Goal: Task Accomplishment & Management: Manage account settings

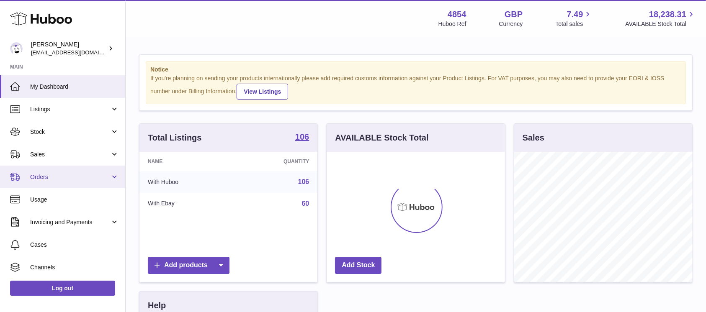
scroll to position [131, 178]
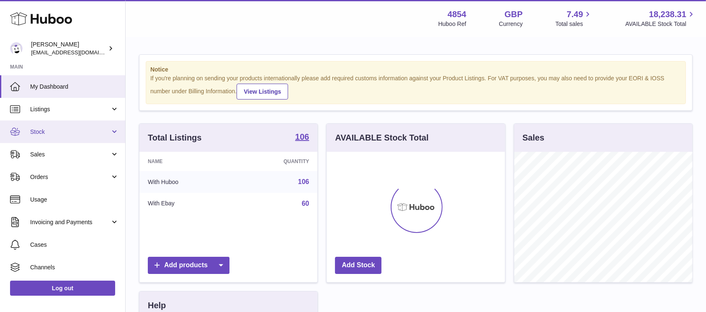
click at [66, 140] on link "Stock" at bounding box center [62, 132] width 125 height 23
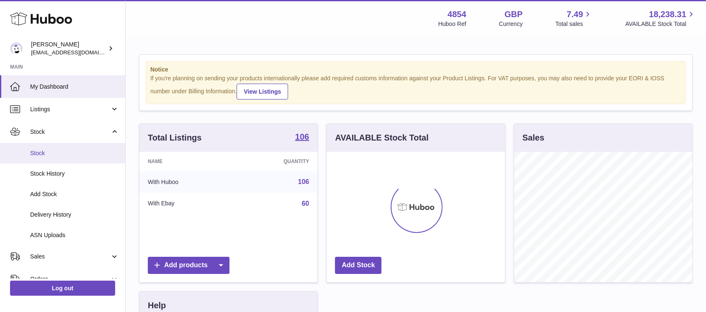
click at [58, 157] on span "Stock" at bounding box center [74, 153] width 89 height 8
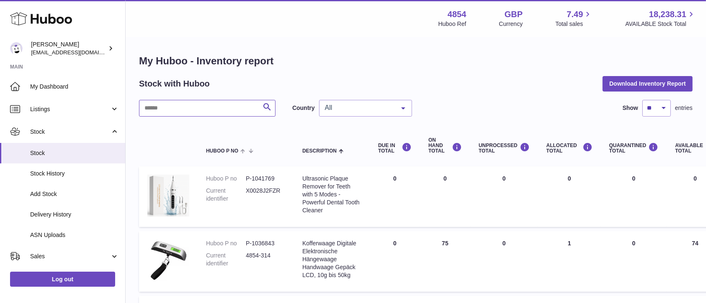
click at [228, 105] on input "text" at bounding box center [207, 108] width 136 height 17
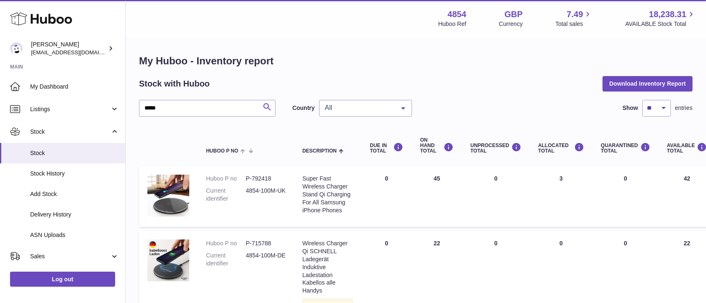
click at [267, 101] on button "Search" at bounding box center [267, 108] width 17 height 17
click at [265, 103] on icon "submit" at bounding box center [267, 107] width 10 height 10
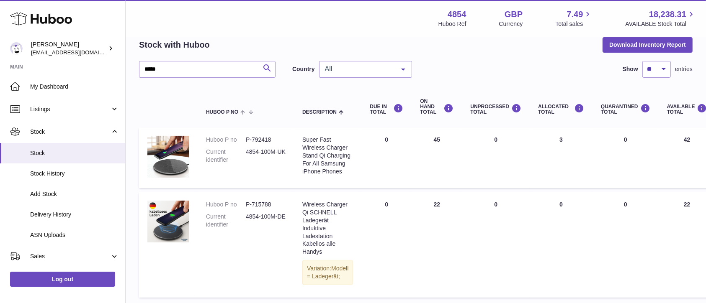
scroll to position [56, 0]
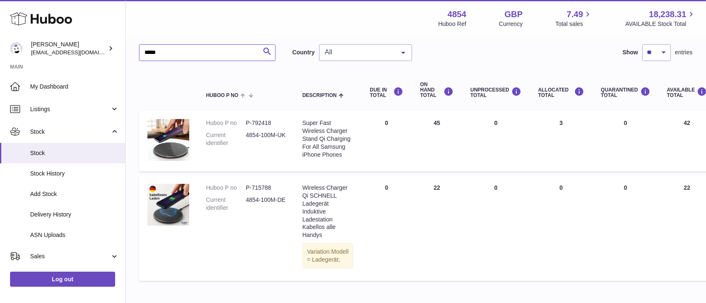
click at [170, 57] on input "*****" at bounding box center [207, 52] width 136 height 17
type input "*"
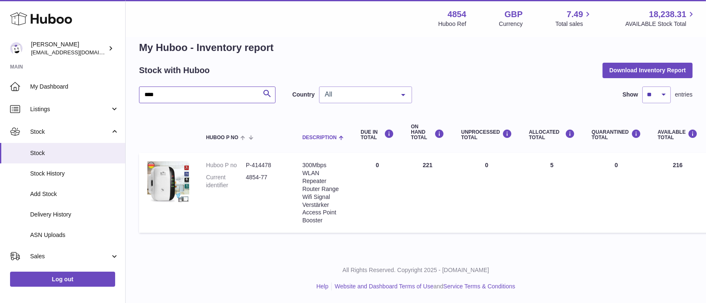
scroll to position [13, 0]
drag, startPoint x: 204, startPoint y: 93, endPoint x: 45, endPoint y: 99, distance: 158.8
click at [45, 98] on div "Huboo Dimitrios Leotsarakos jimleo21@yahoo.gr Main My Dashboard Listings Not wi…" at bounding box center [353, 145] width 706 height 317
click at [45, 98] on link "Listings" at bounding box center [62, 109] width 125 height 23
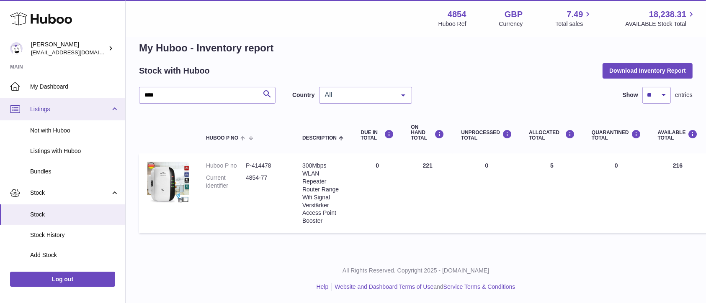
click at [0, 98] on link "Listings" at bounding box center [62, 109] width 125 height 23
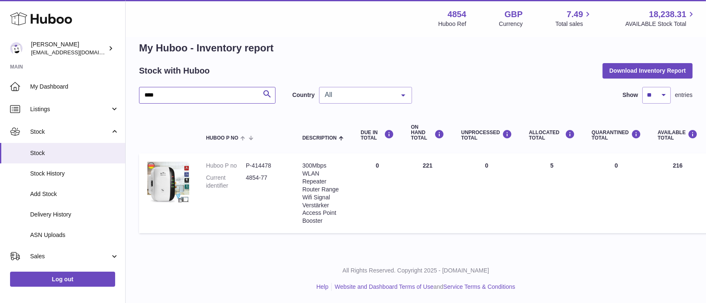
click at [167, 99] on input "****" at bounding box center [207, 95] width 136 height 17
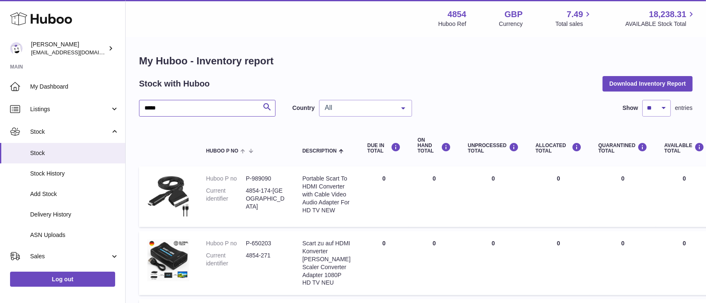
click at [200, 112] on input "*****" at bounding box center [207, 108] width 136 height 17
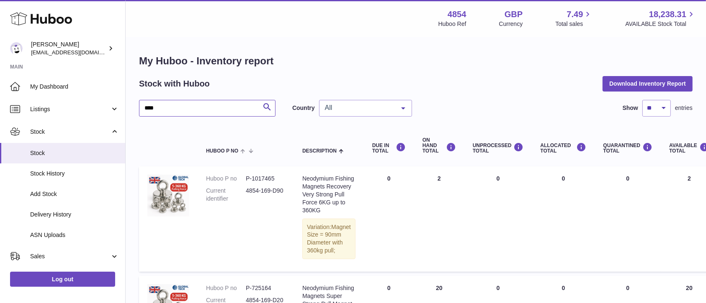
type input "****"
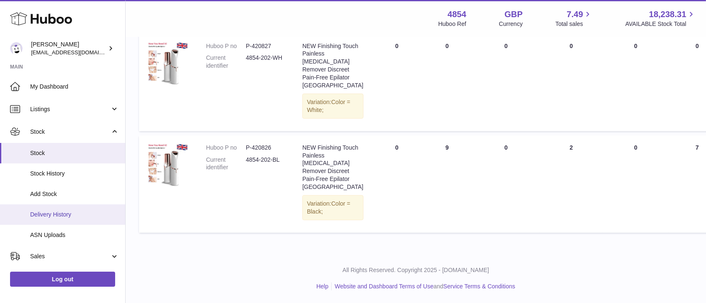
scroll to position [111, 0]
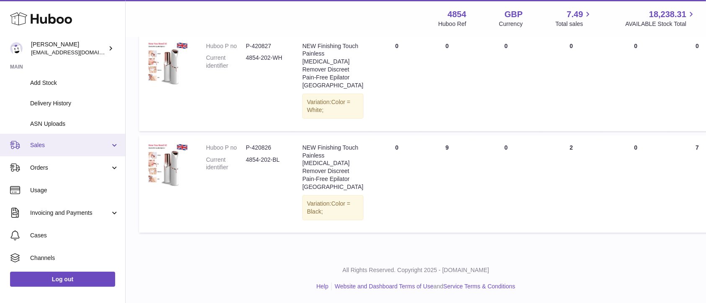
click at [94, 152] on link "Sales" at bounding box center [62, 145] width 125 height 23
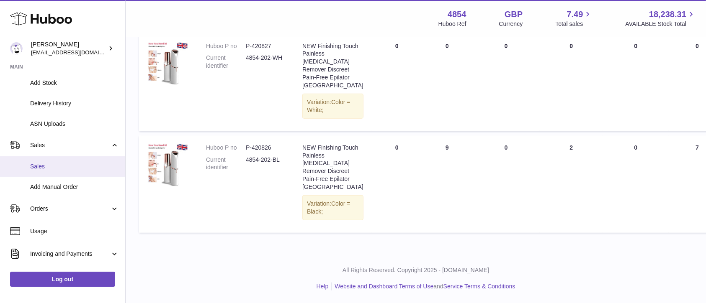
click at [75, 171] on link "Sales" at bounding box center [62, 167] width 125 height 21
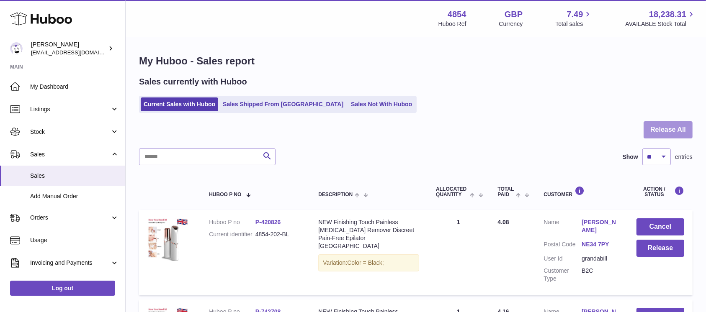
click at [680, 131] on button "Release All" at bounding box center [667, 129] width 49 height 17
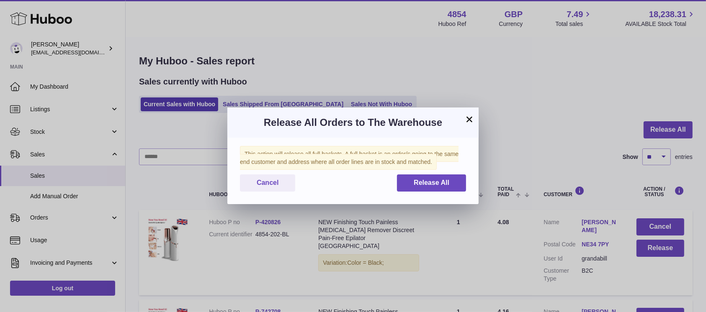
click at [447, 173] on div "This action will release all full baskets. A full basket is an order/s going to…" at bounding box center [352, 171] width 251 height 67
click at [440, 180] on span "Release All" at bounding box center [432, 182] width 36 height 7
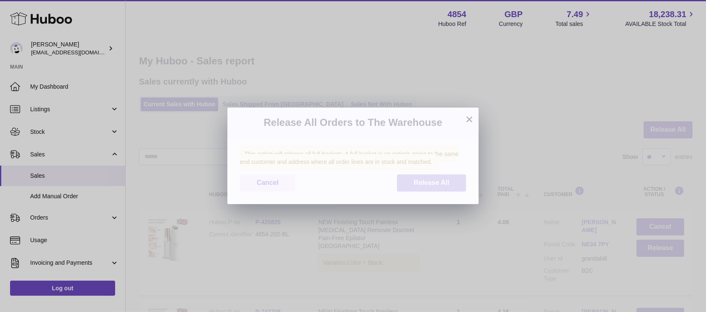
click at [440, 180] on span "Release All" at bounding box center [432, 182] width 36 height 7
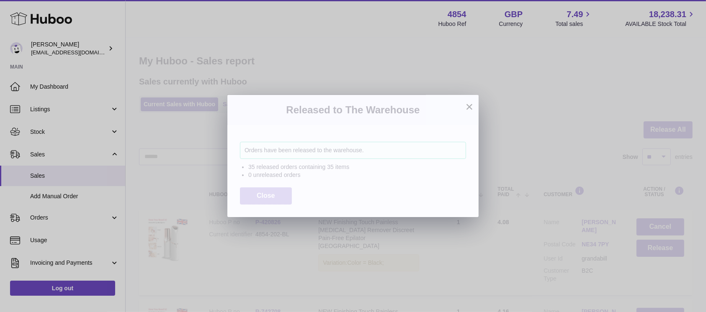
click at [265, 195] on span "Close" at bounding box center [266, 195] width 18 height 7
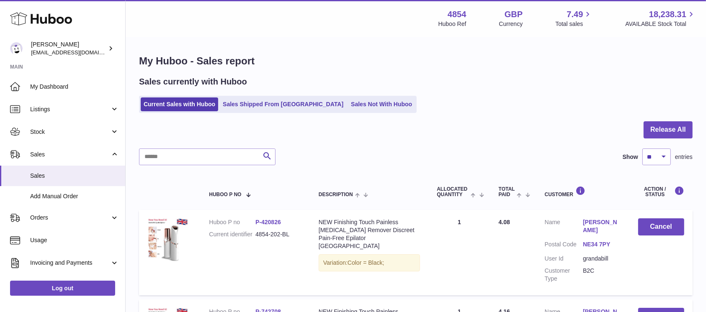
click at [356, 111] on ul "Current Sales with Huboo Sales Shipped From Huboo Sales Not With Huboo" at bounding box center [278, 104] width 278 height 17
click at [356, 109] on link "Sales Not With Huboo" at bounding box center [381, 105] width 67 height 14
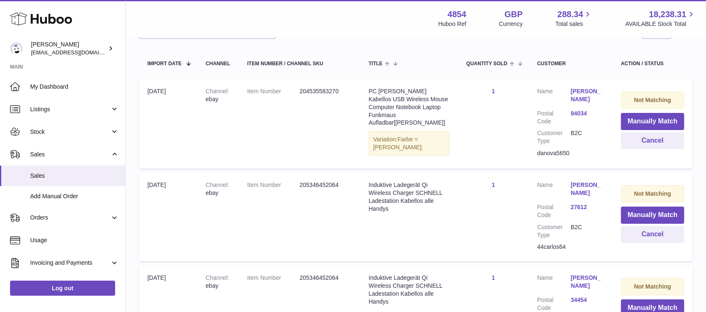
scroll to position [111, 0]
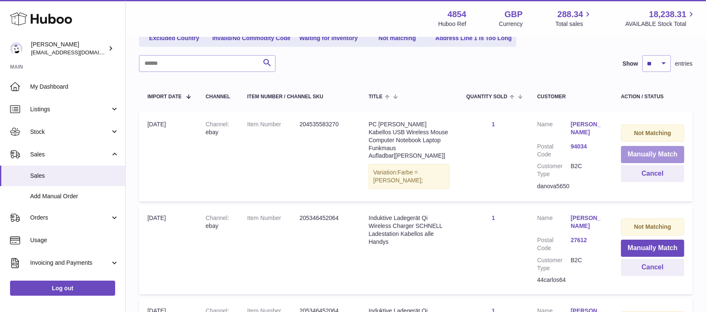
click at [646, 154] on button "Manually Match" at bounding box center [652, 154] width 63 height 17
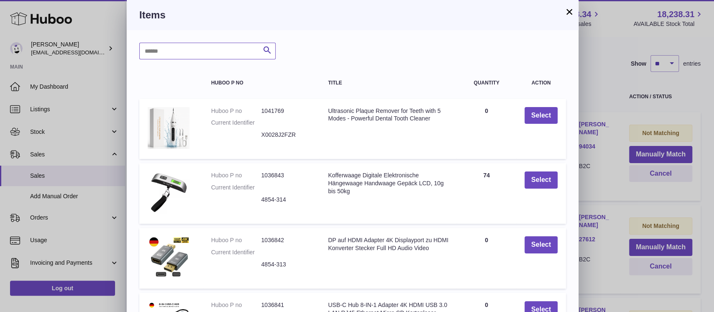
click at [182, 57] on input "text" at bounding box center [207, 51] width 136 height 17
type input "*****"
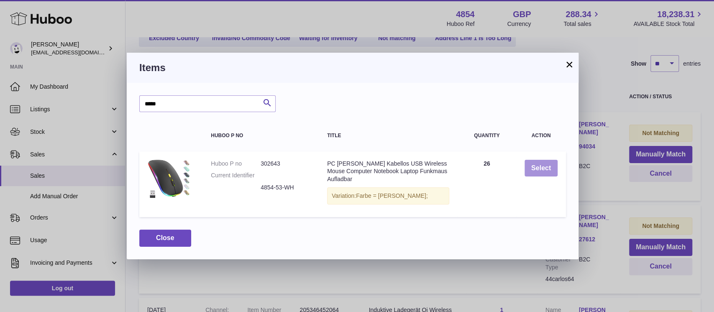
drag, startPoint x: 518, startPoint y: 164, endPoint x: 537, endPoint y: 167, distance: 19.9
click at [519, 164] on td "Select" at bounding box center [541, 185] width 50 height 66
click at [538, 167] on button "Select" at bounding box center [541, 168] width 33 height 17
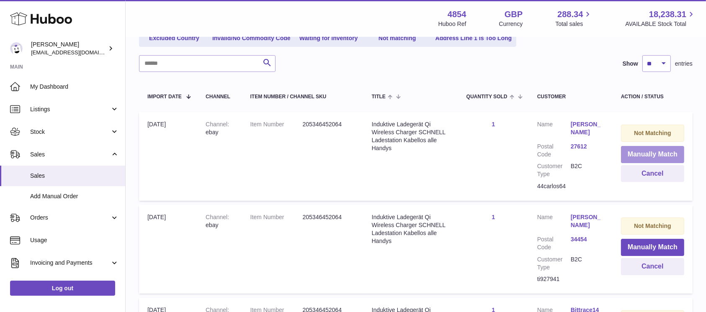
click at [642, 151] on button "Manually Match" at bounding box center [652, 154] width 63 height 17
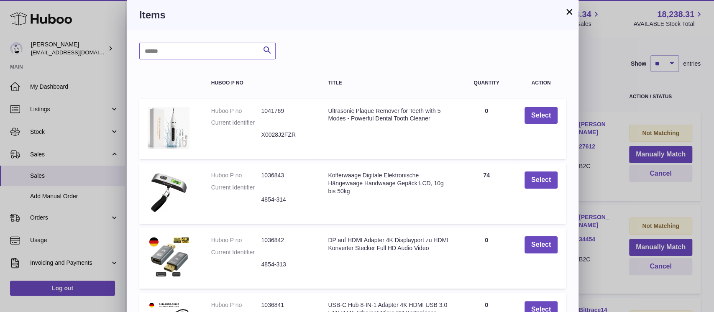
click at [222, 52] on input "text" at bounding box center [207, 51] width 136 height 17
type input "*****"
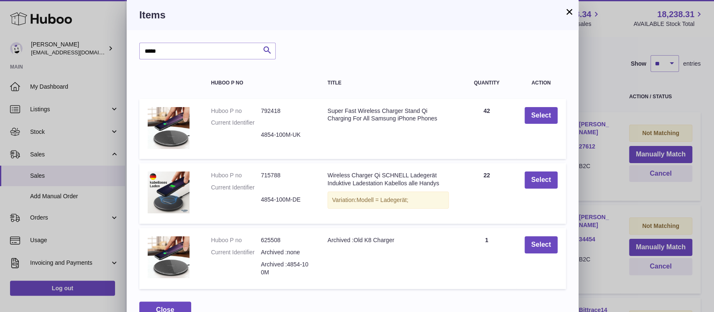
click at [566, 8] on button "×" at bounding box center [570, 12] width 10 height 10
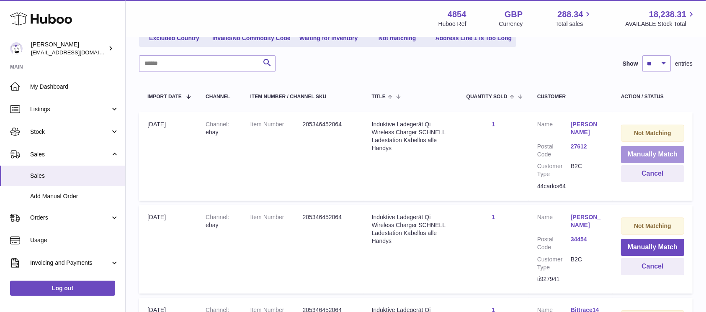
click at [659, 160] on button "Manually Match" at bounding box center [652, 154] width 63 height 17
click at [0, 160] on div at bounding box center [0, 156] width 0 height 312
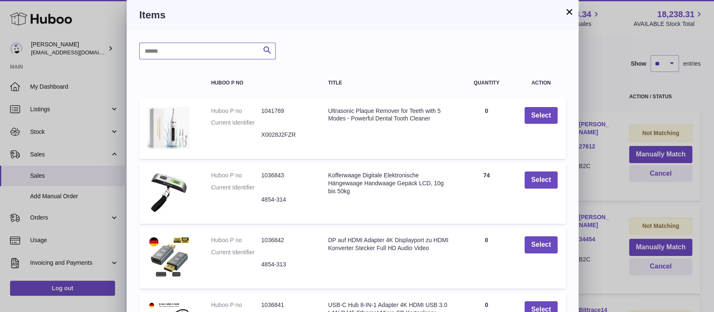
click at [233, 57] on input "text" at bounding box center [207, 51] width 136 height 17
type input "*****"
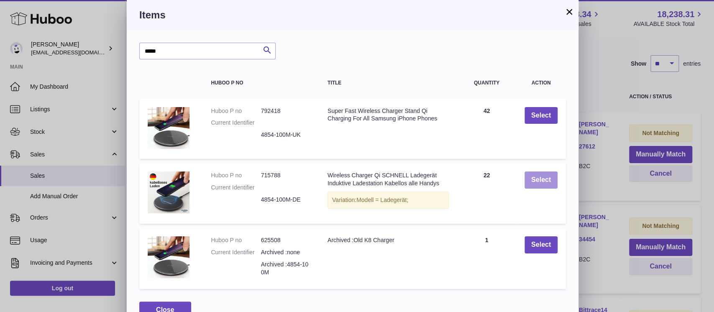
click at [537, 177] on button "Select" at bounding box center [541, 180] width 33 height 17
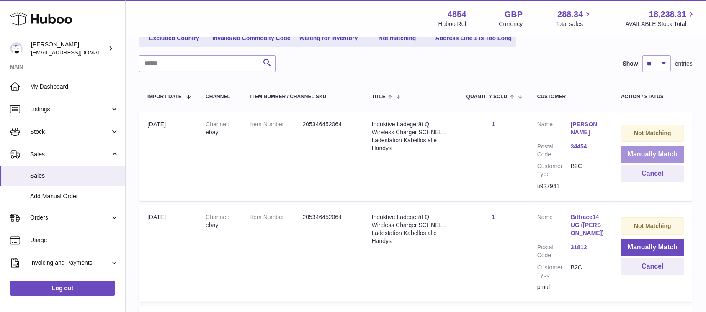
click at [643, 152] on button "Manually Match" at bounding box center [652, 154] width 63 height 17
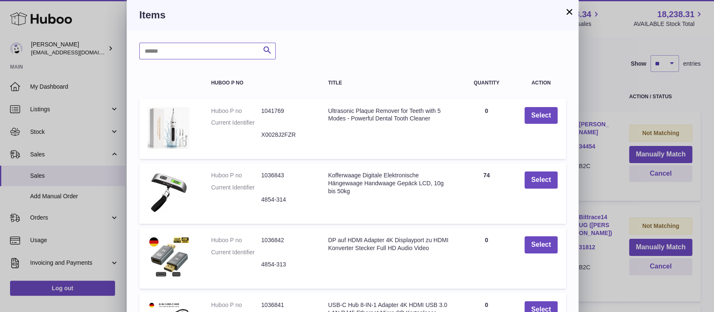
click at [203, 51] on input "text" at bounding box center [207, 51] width 136 height 17
type input "*****"
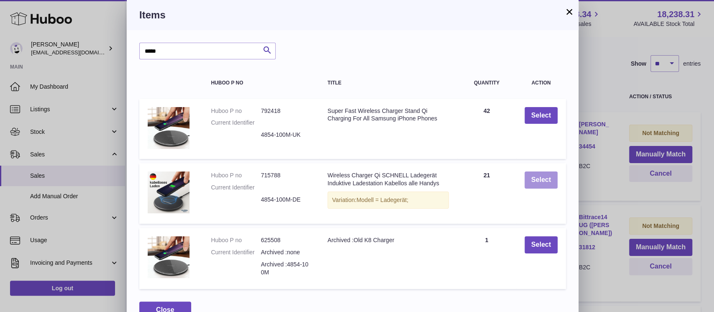
click at [545, 184] on button "Select" at bounding box center [541, 180] width 33 height 17
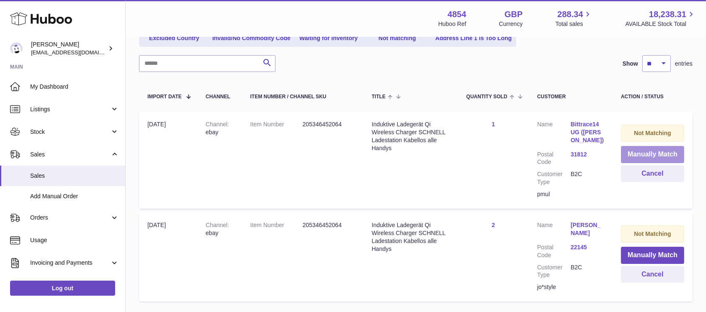
click at [635, 151] on button "Manually Match" at bounding box center [652, 154] width 63 height 17
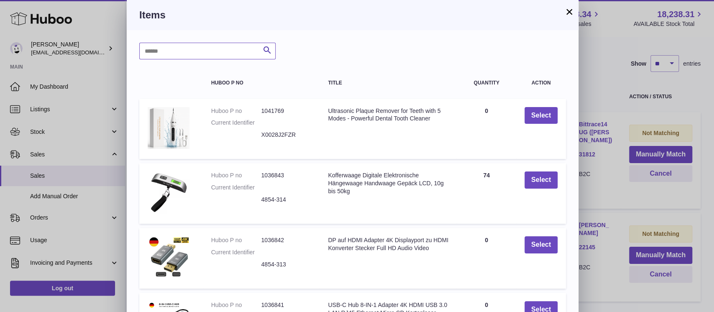
click at [212, 55] on input "text" at bounding box center [207, 51] width 136 height 17
type input "*****"
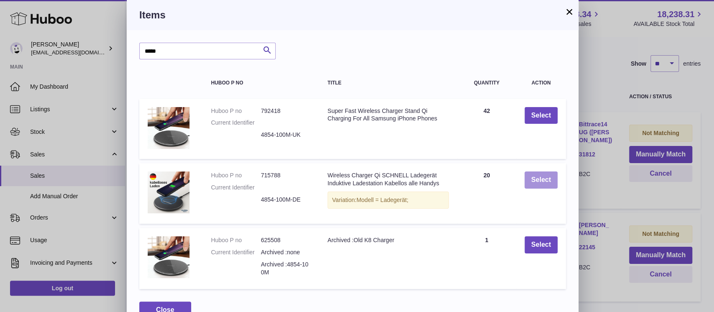
click at [546, 182] on button "Select" at bounding box center [541, 180] width 33 height 17
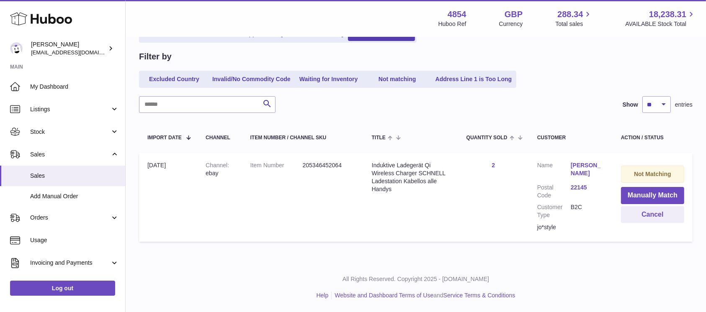
scroll to position [62, 0]
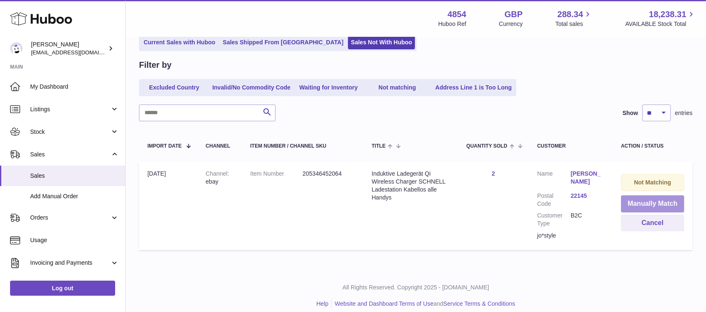
click at [643, 205] on button "Manually Match" at bounding box center [652, 203] width 63 height 17
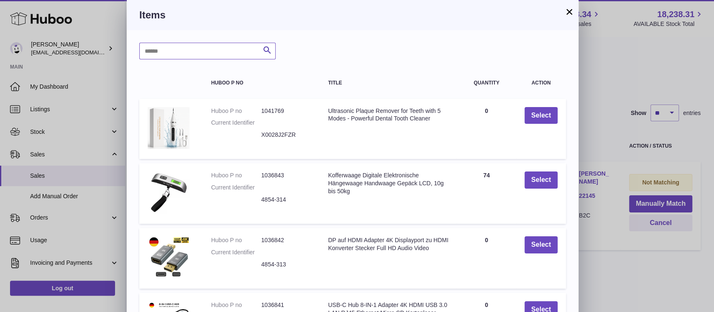
click at [200, 57] on input "text" at bounding box center [207, 51] width 136 height 17
type input "*****"
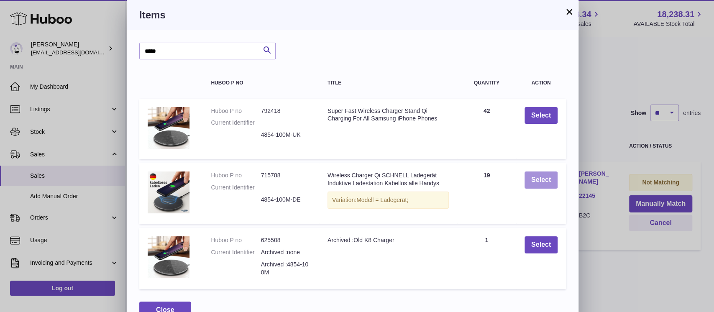
click at [540, 180] on button "Select" at bounding box center [541, 180] width 33 height 17
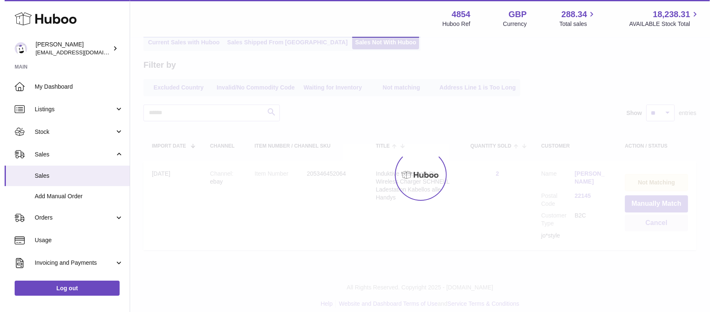
scroll to position [0, 0]
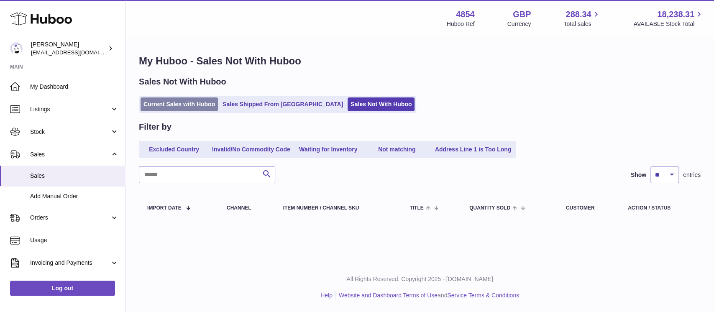
click at [159, 109] on link "Current Sales with Huboo" at bounding box center [179, 105] width 77 height 14
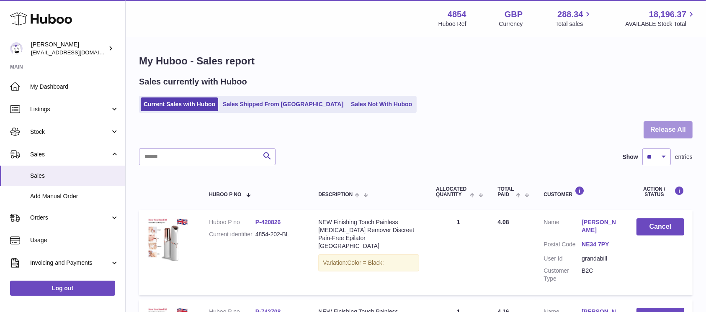
click at [675, 127] on button "Release All" at bounding box center [667, 129] width 49 height 17
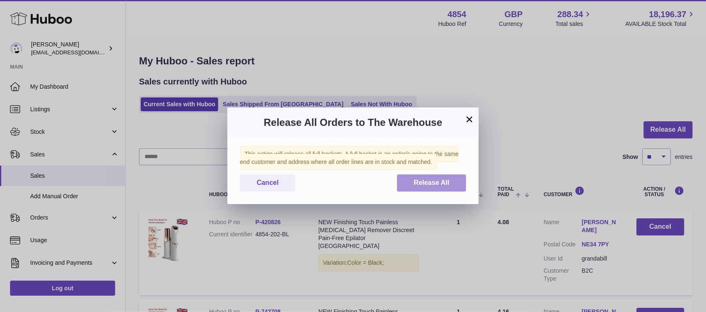
click at [429, 180] on span "Release All" at bounding box center [432, 182] width 36 height 7
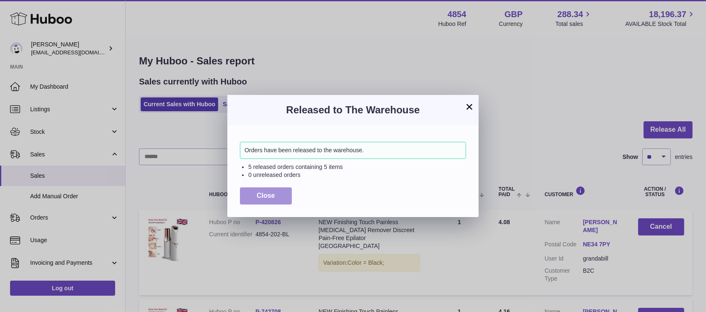
click at [267, 192] on span "Close" at bounding box center [266, 195] width 18 height 7
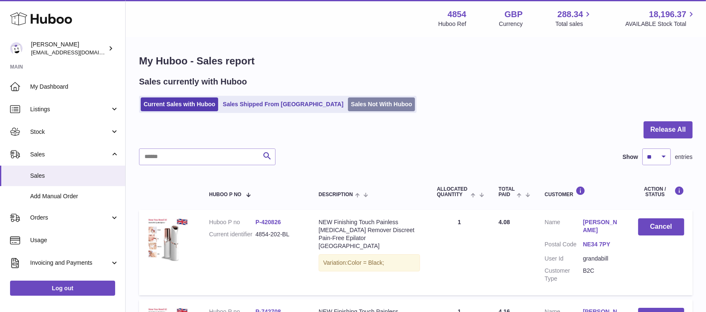
click at [348, 107] on link "Sales Not With Huboo" at bounding box center [381, 105] width 67 height 14
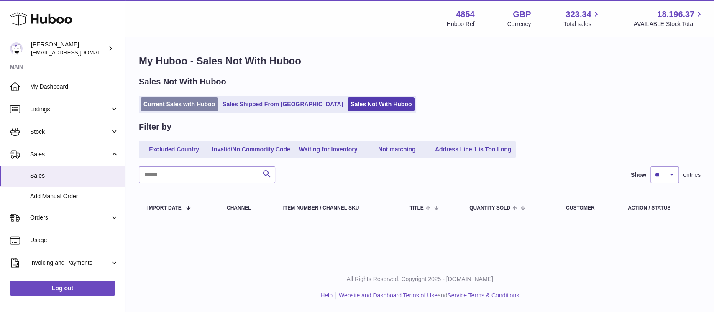
click at [199, 103] on link "Current Sales with Huboo" at bounding box center [179, 105] width 77 height 14
